Goal: Information Seeking & Learning: Learn about a topic

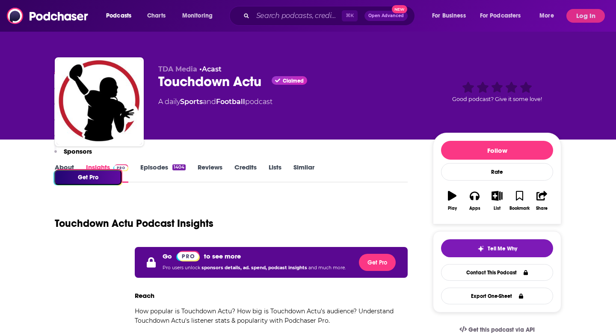
scroll to position [197, 0]
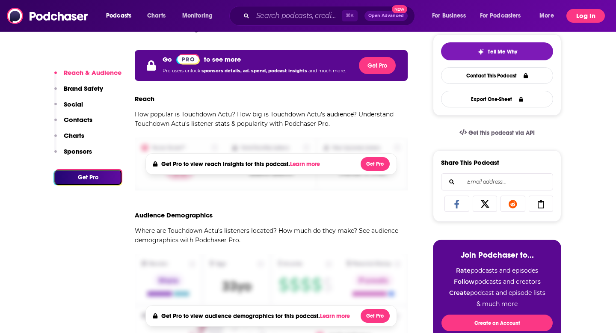
click at [582, 18] on button "Log In" at bounding box center [586, 16] width 39 height 14
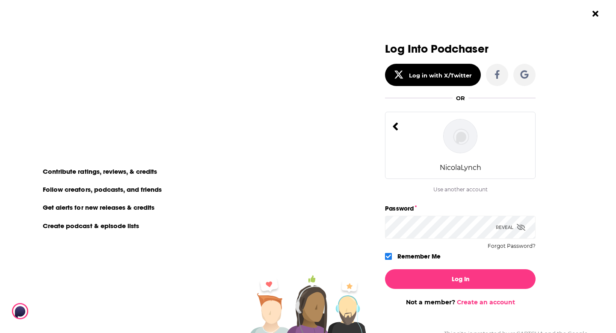
scroll to position [0, 0]
click at [456, 140] on img "Dialog" at bounding box center [460, 136] width 34 height 34
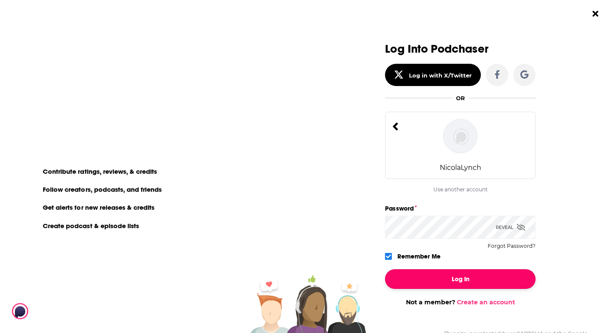
click at [445, 282] on button "Log In" at bounding box center [460, 279] width 151 height 20
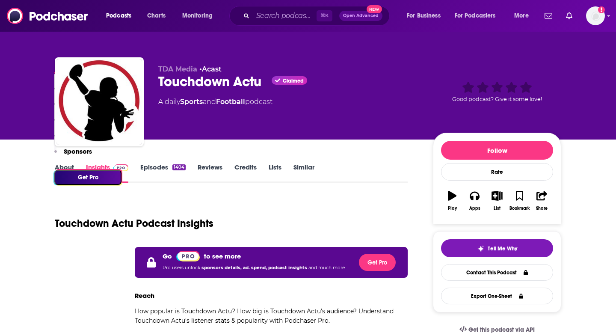
scroll to position [197, 0]
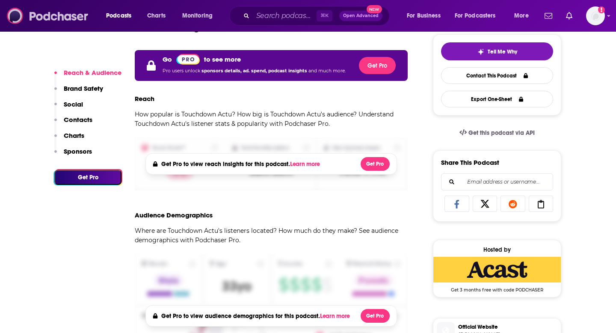
click at [82, 18] on img at bounding box center [48, 16] width 82 height 16
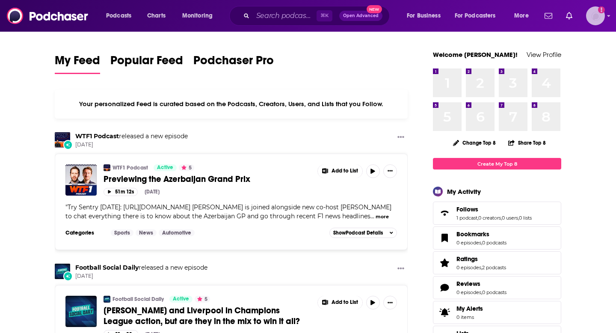
click at [601, 9] on icon "Add a profile image" at bounding box center [601, 9] width 7 height 7
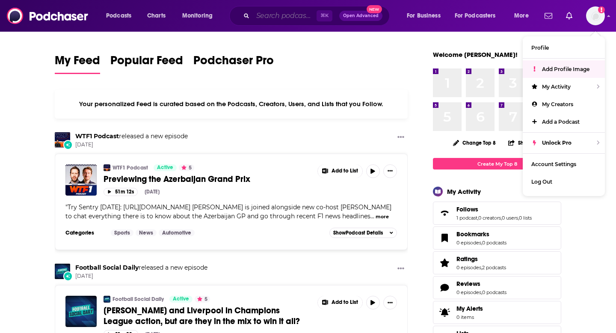
click at [292, 17] on input "Search podcasts, credits, & more..." at bounding box center [285, 16] width 64 height 14
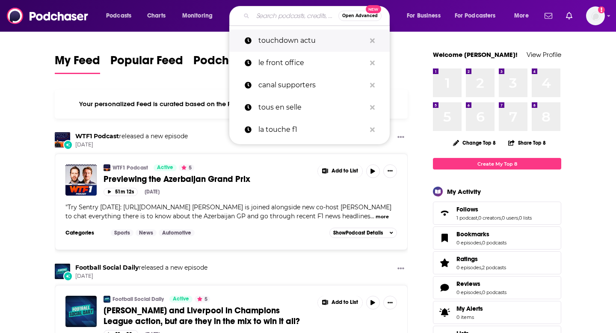
click at [293, 41] on p "touchdown actu" at bounding box center [312, 41] width 107 height 22
type input "touchdown actu"
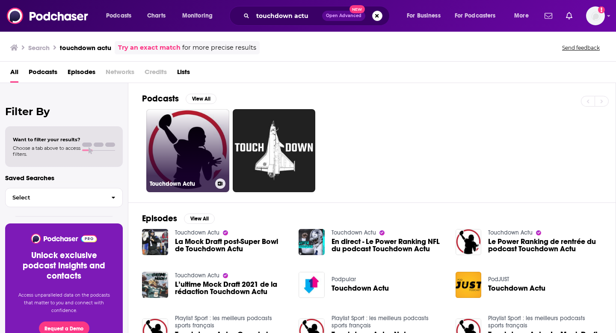
click at [193, 149] on link "Touchdown Actu" at bounding box center [187, 150] width 83 height 83
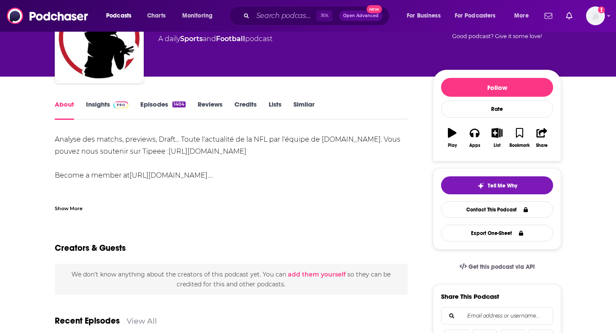
scroll to position [102, 0]
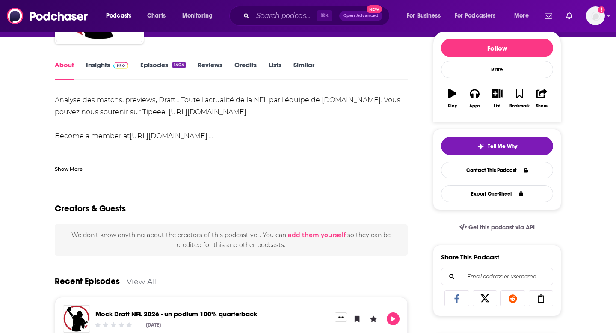
click at [98, 67] on link "Insights" at bounding box center [107, 71] width 42 height 20
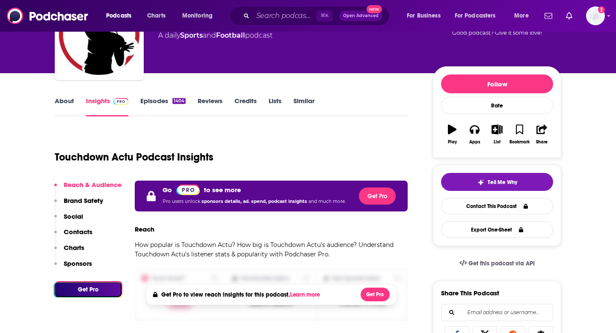
scroll to position [85, 0]
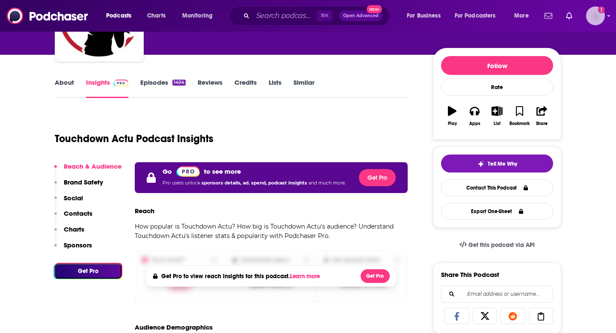
click at [609, 17] on icon "Show profile menu" at bounding box center [608, 15] width 3 height 5
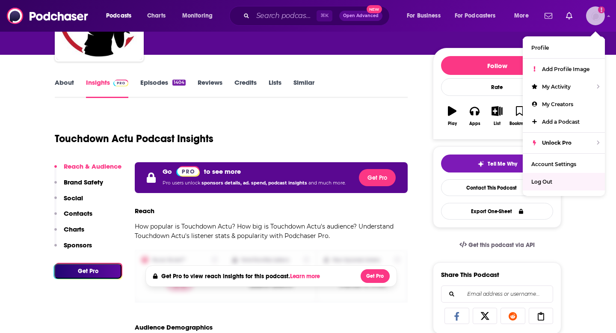
click at [538, 182] on span "Log Out" at bounding box center [542, 182] width 21 height 6
